Goal: Task Accomplishment & Management: Complete application form

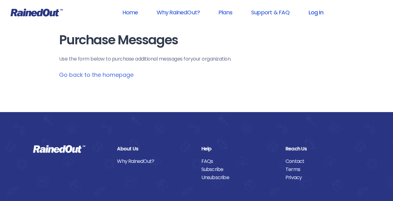
click at [319, 14] on link "Log In" at bounding box center [315, 12] width 31 height 14
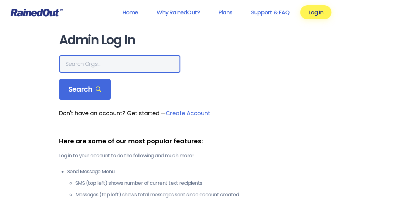
click at [127, 60] on input "text" at bounding box center [119, 64] width 121 height 18
type input "f"
type input "hfah"
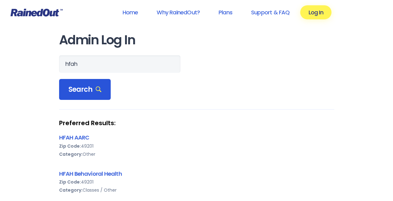
click at [89, 87] on span "Search" at bounding box center [85, 89] width 33 height 9
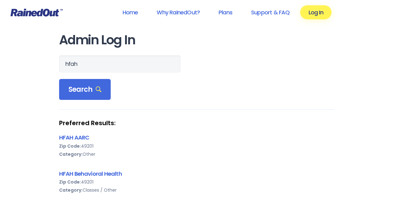
scroll to position [56, 0]
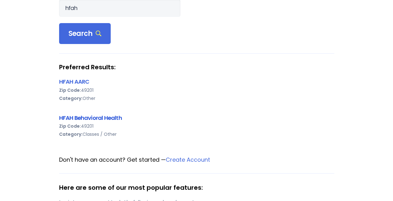
click at [114, 120] on link "HFAH Behavioral Health" at bounding box center [90, 118] width 63 height 8
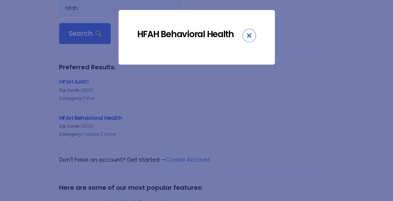
click at [114, 120] on div "HFAH Behavioral Health" at bounding box center [196, 100] width 393 height 201
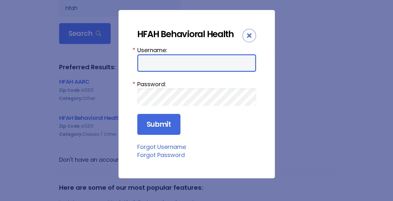
click at [191, 67] on input "Username:" at bounding box center [196, 63] width 119 height 18
type input "Nhuebn1"
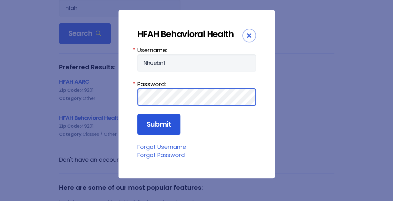
click at [137, 114] on input "Submit" at bounding box center [158, 124] width 43 height 21
